Goal: Task Accomplishment & Management: Manage account settings

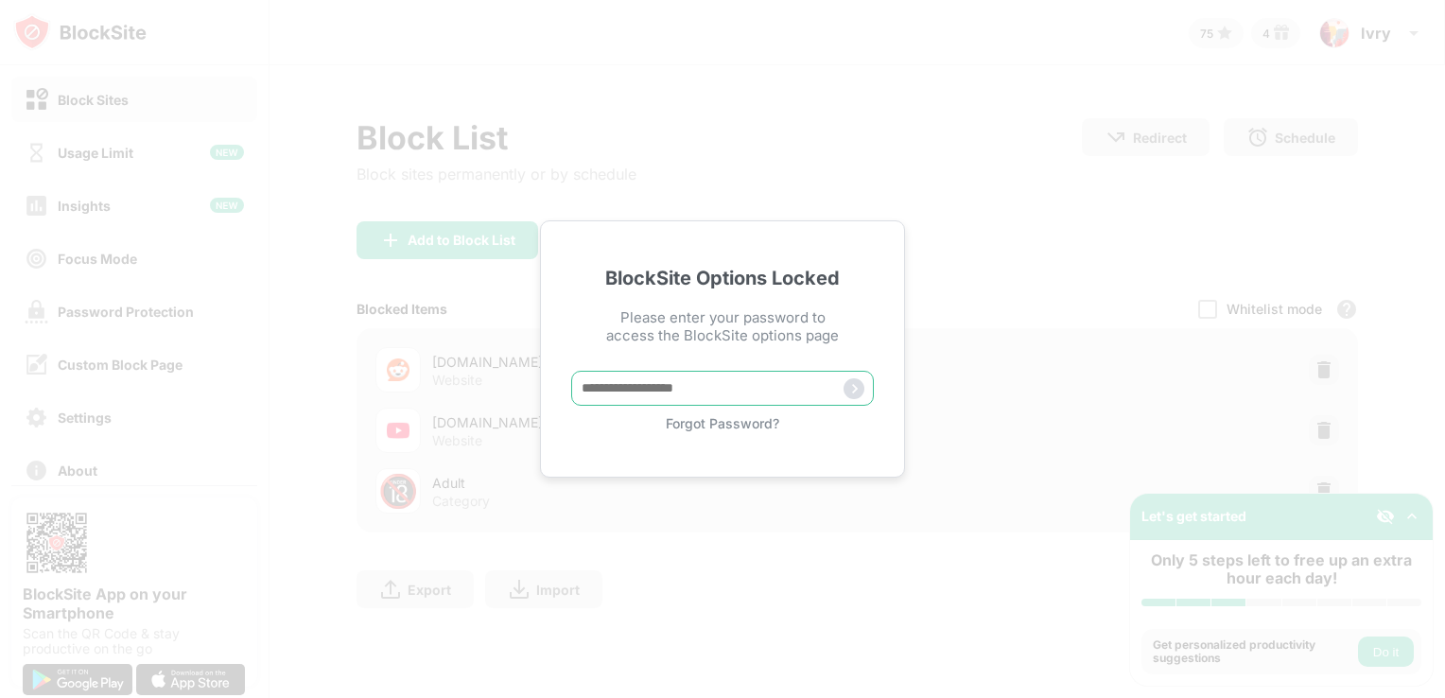
click at [728, 384] on input "text" at bounding box center [722, 388] width 303 height 35
type input "*****"
